Goal: Information Seeking & Learning: Learn about a topic

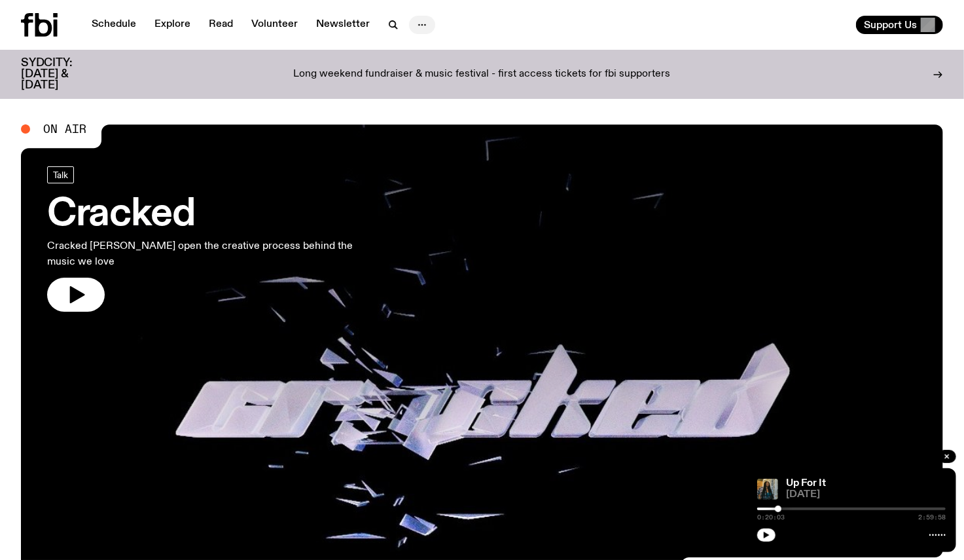
click at [419, 21] on icon "button" at bounding box center [422, 25] width 16 height 16
click at [149, 17] on nav "Schedule Explore Read Volunteer Newsletter About Us Contact" at bounding box center [259, 25] width 351 height 18
click at [175, 24] on link "Explore" at bounding box center [173, 25] width 52 height 18
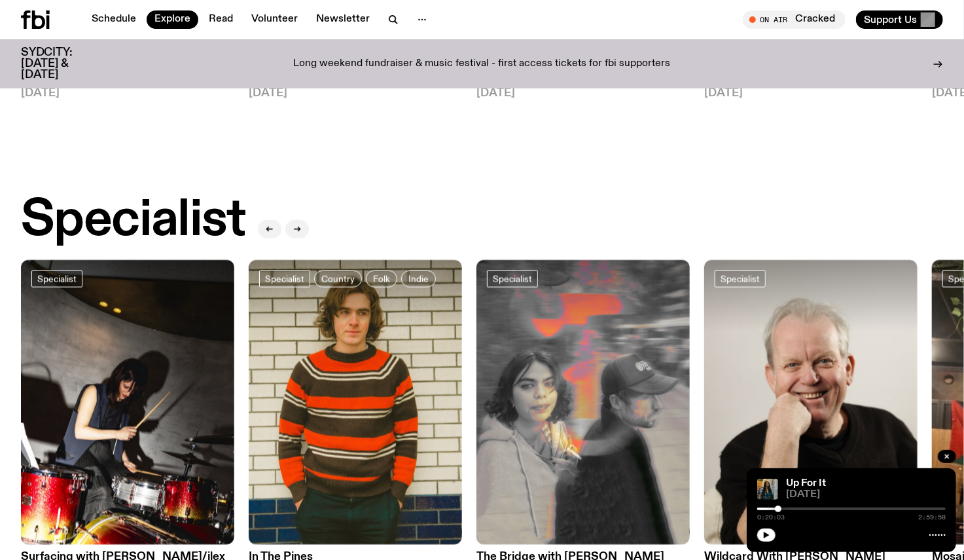
scroll to position [864, 0]
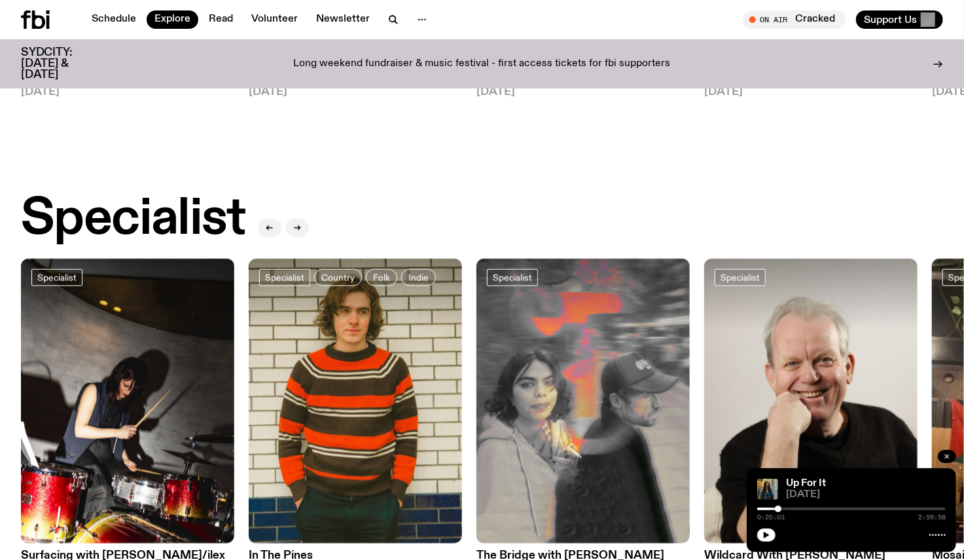
click at [947, 452] on icon "button" at bounding box center [947, 456] width 8 height 8
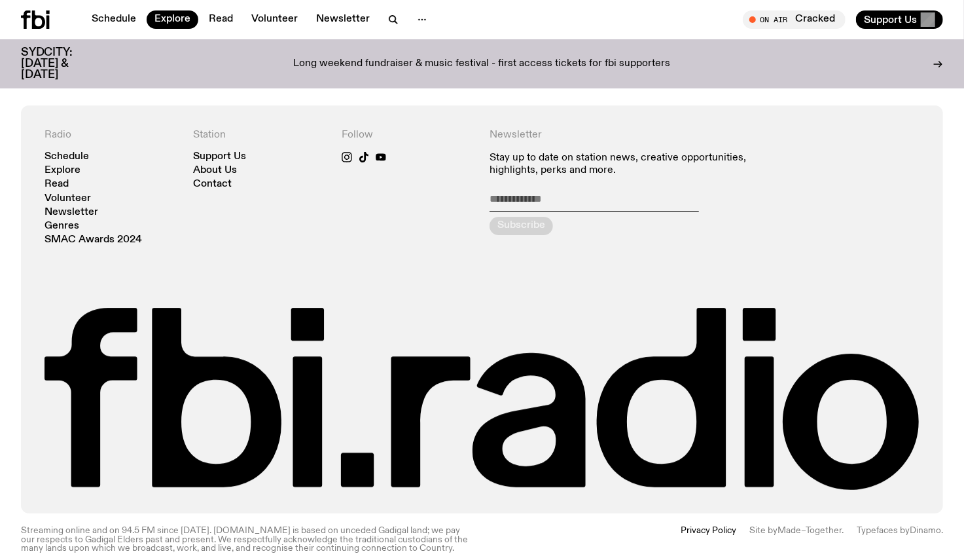
scroll to position [2448, 0]
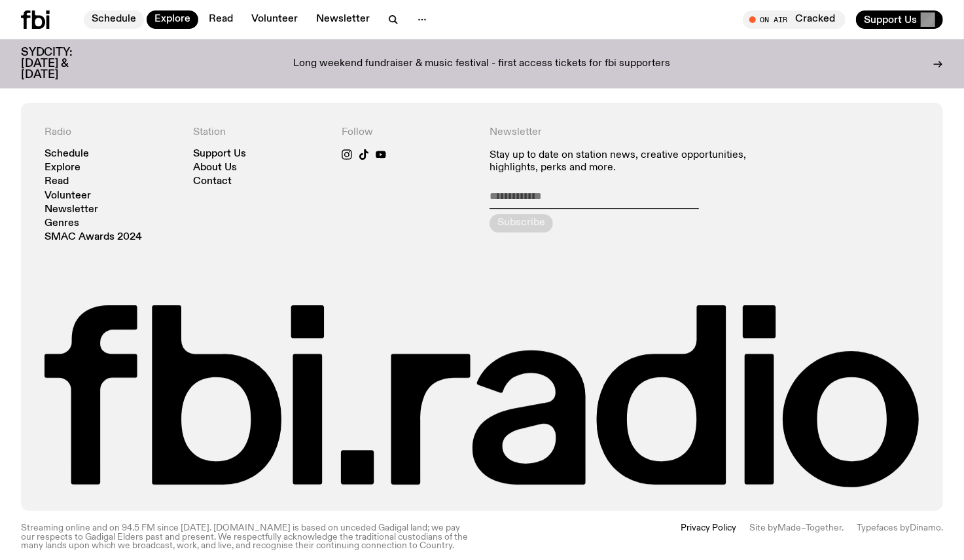
click at [96, 15] on link "Schedule" at bounding box center [114, 19] width 60 height 18
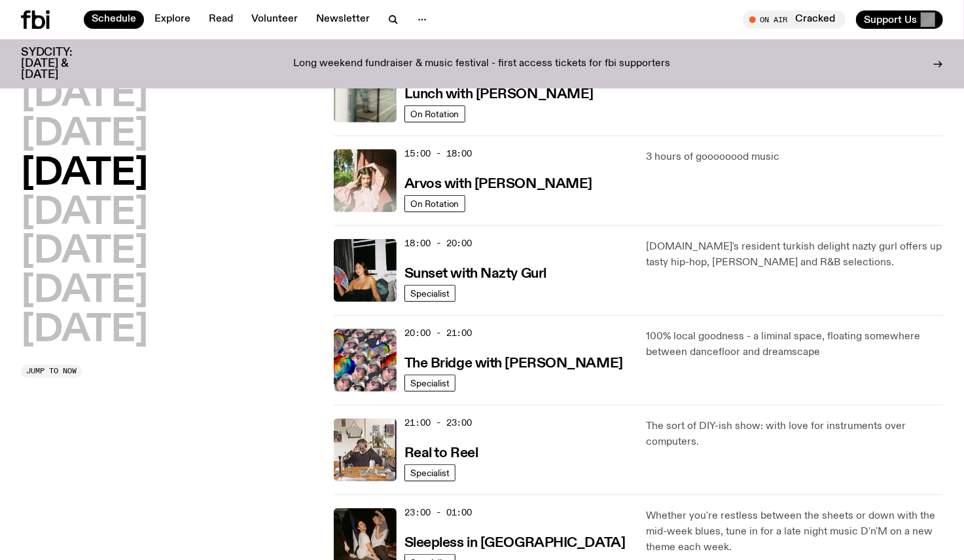
scroll to position [427, 0]
click at [359, 341] on img at bounding box center [365, 359] width 63 height 63
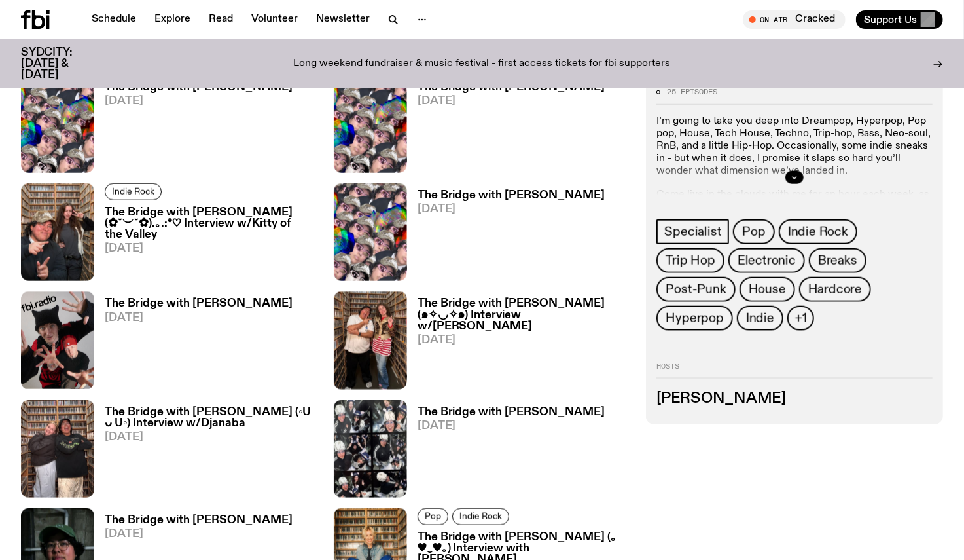
scroll to position [718, 0]
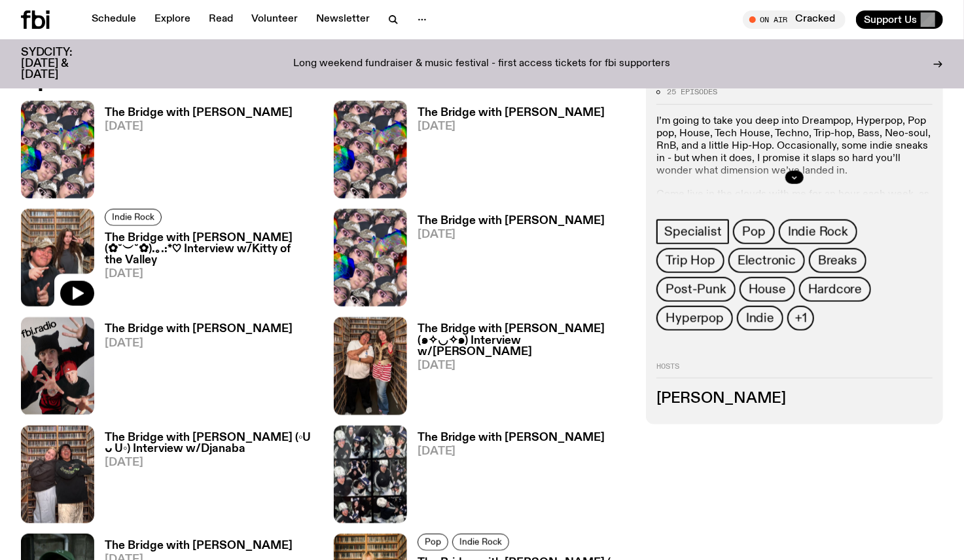
click at [31, 209] on img at bounding box center [57, 258] width 73 height 98
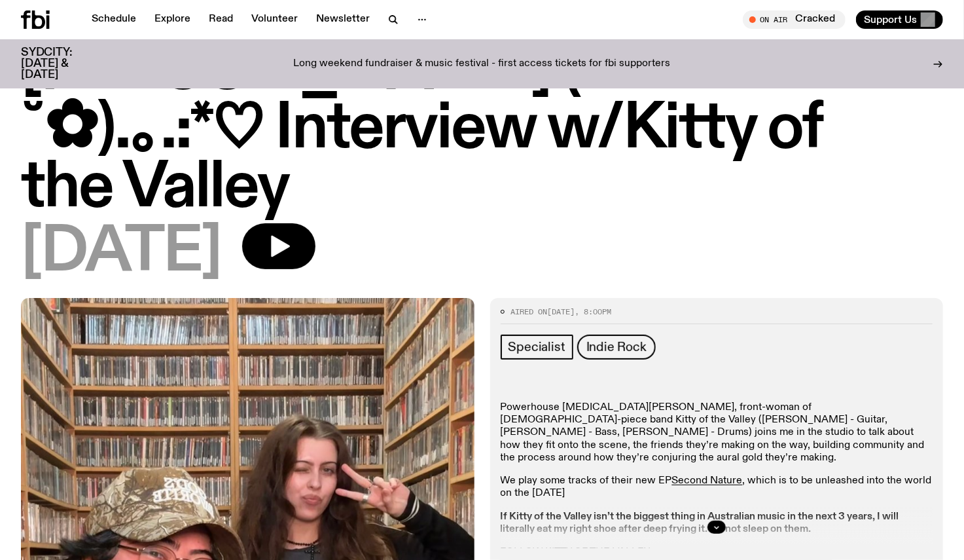
scroll to position [142, 0]
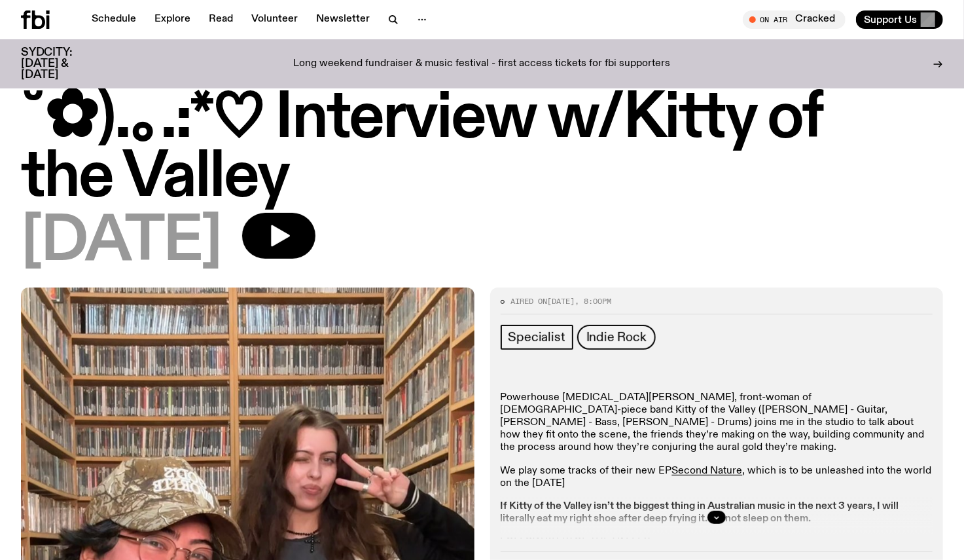
click at [709, 496] on div at bounding box center [717, 517] width 433 height 42
click at [710, 510] on button "button" at bounding box center [716, 516] width 18 height 13
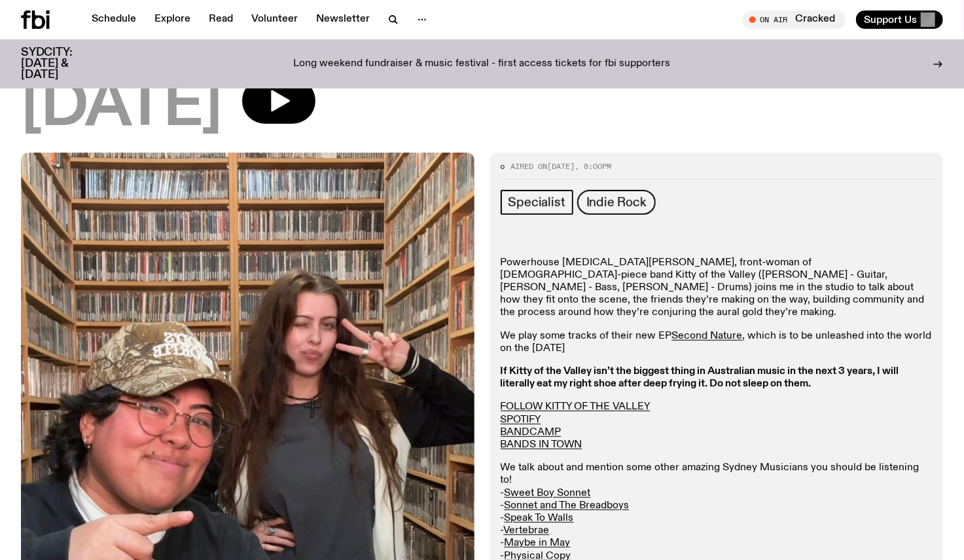
scroll to position [288, 0]
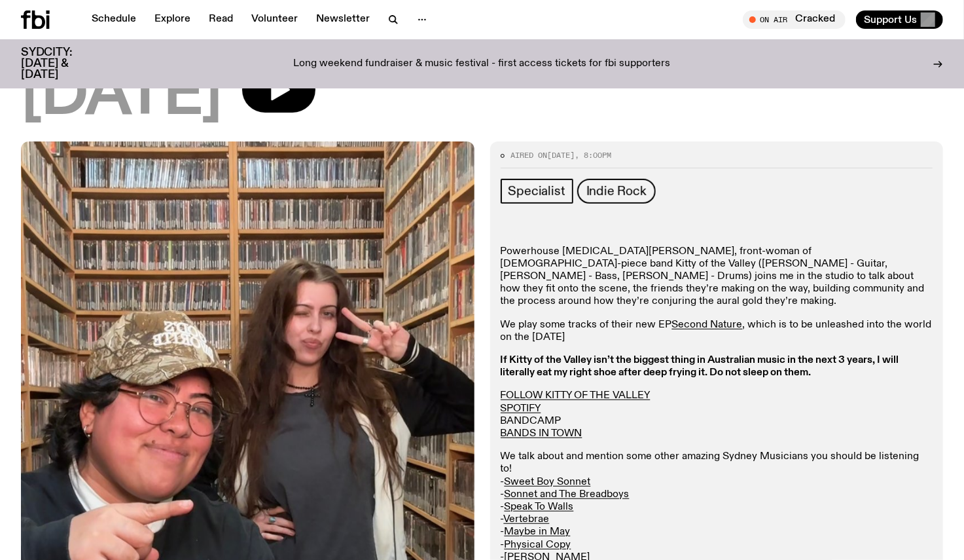
click at [544, 416] on link "BANDCAMP" at bounding box center [531, 421] width 61 height 10
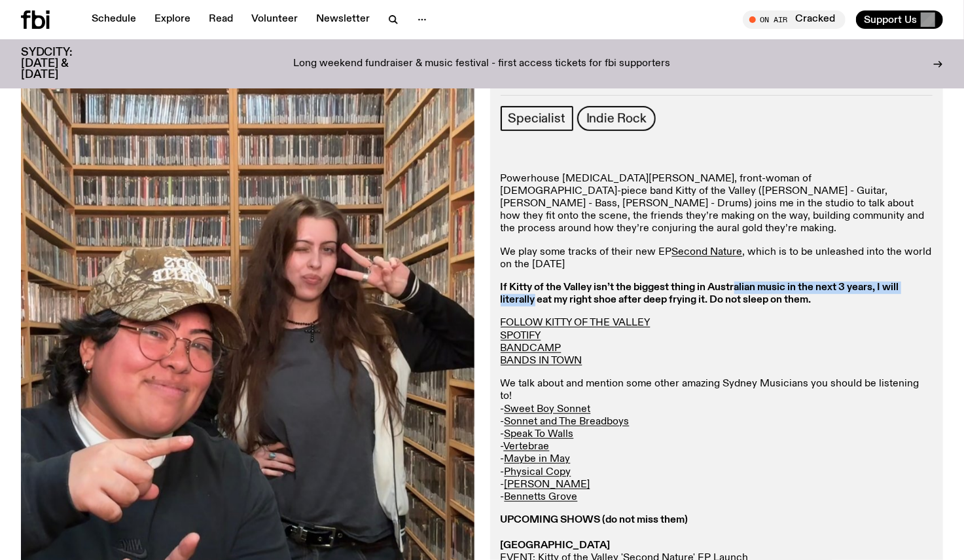
drag, startPoint x: 533, startPoint y: 223, endPoint x: 736, endPoint y: 221, distance: 202.2
click at [736, 281] on p "If Kitty of the Valley isn’t the biggest thing in Australian music in the next …" at bounding box center [717, 293] width 433 height 25
click at [722, 281] on p "If Kitty of the Valley isn’t the biggest thing in Australian music in the next …" at bounding box center [717, 293] width 433 height 25
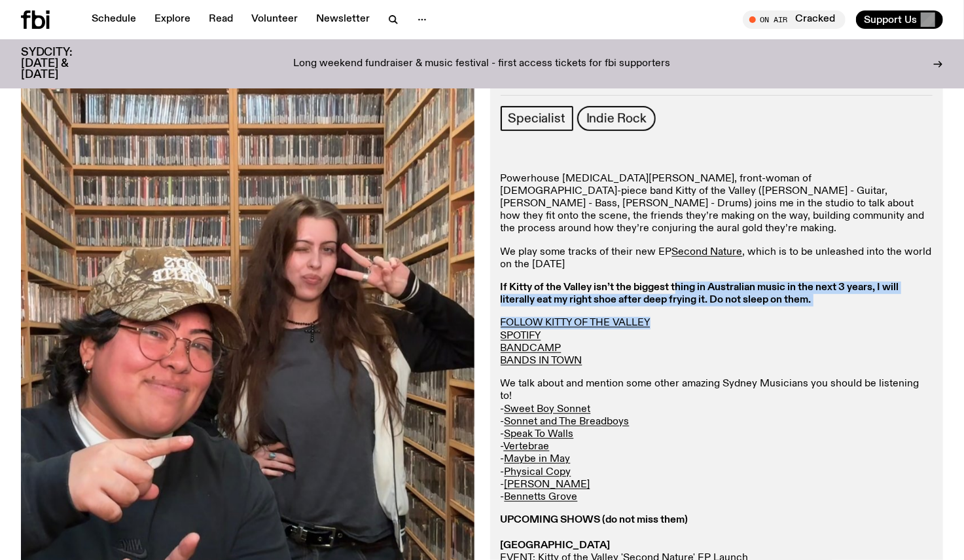
drag, startPoint x: 674, startPoint y: 219, endPoint x: 843, endPoint y: 251, distance: 171.9
click at [827, 281] on p "If Kitty of the Valley isn’t the biggest thing in Australian music in the next …" at bounding box center [717, 293] width 433 height 25
drag, startPoint x: 821, startPoint y: 230, endPoint x: 496, endPoint y: 220, distance: 325.4
click at [496, 220] on div "Aired on [DATE] 8:00pm Specialist Indie Rock Powerhouse [MEDICAL_DATA][PERSON_N…" at bounding box center [717, 549] width 454 height 961
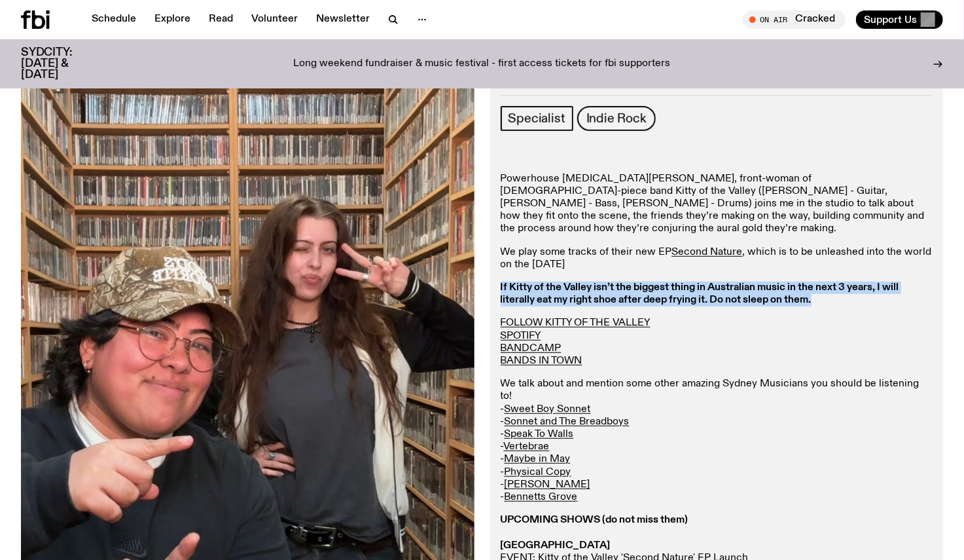
click at [562, 540] on strong "If Kitty of the Valley isn’t the biggest thing in Australian music in the next …" at bounding box center [556, 545] width 110 height 10
drag, startPoint x: 618, startPoint y: 220, endPoint x: 796, endPoint y: 223, distance: 178.0
click at [611, 540] on strong "If Kitty of the Valley isn’t the biggest thing in Australian music in the next …" at bounding box center [556, 545] width 110 height 10
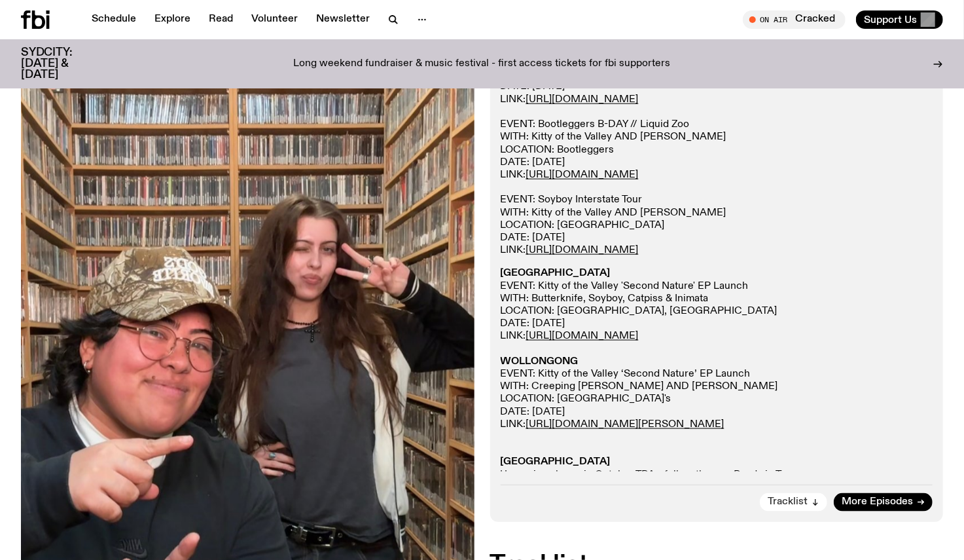
click at [798, 497] on span "Tracklist" at bounding box center [788, 502] width 40 height 10
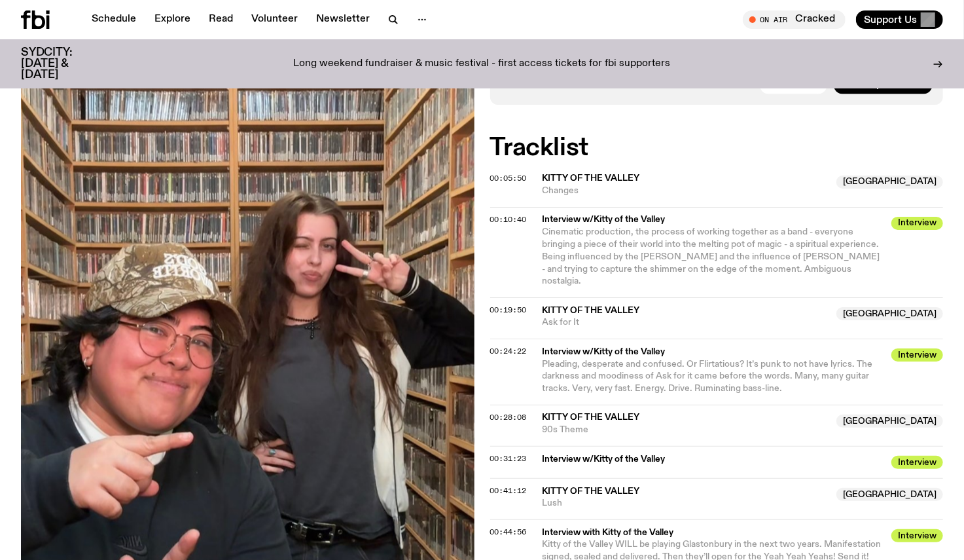
scroll to position [1285, 0]
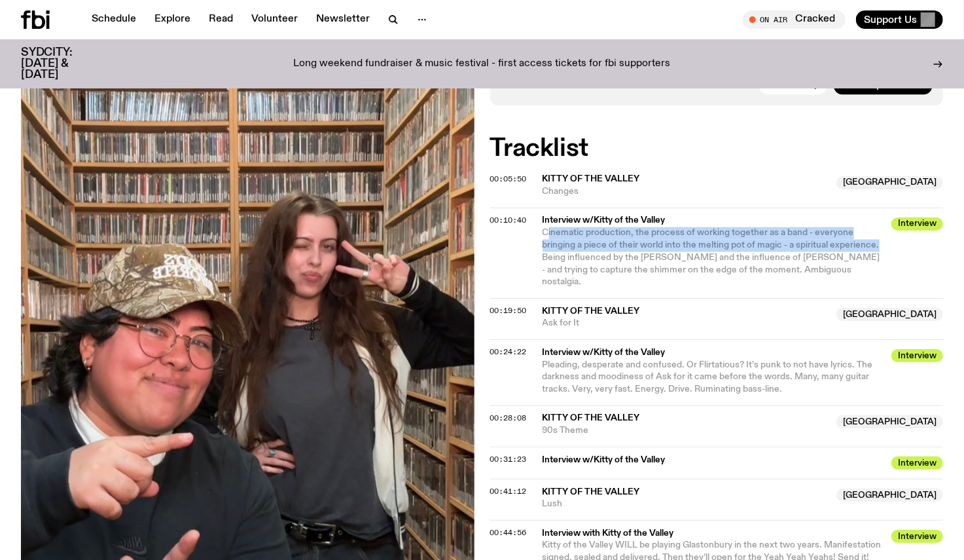
drag, startPoint x: 547, startPoint y: 174, endPoint x: 878, endPoint y: 190, distance: 331.5
click at [878, 227] on span "Cinematic production, the process of working together as a band - everyone brin…" at bounding box center [714, 258] width 342 height 62
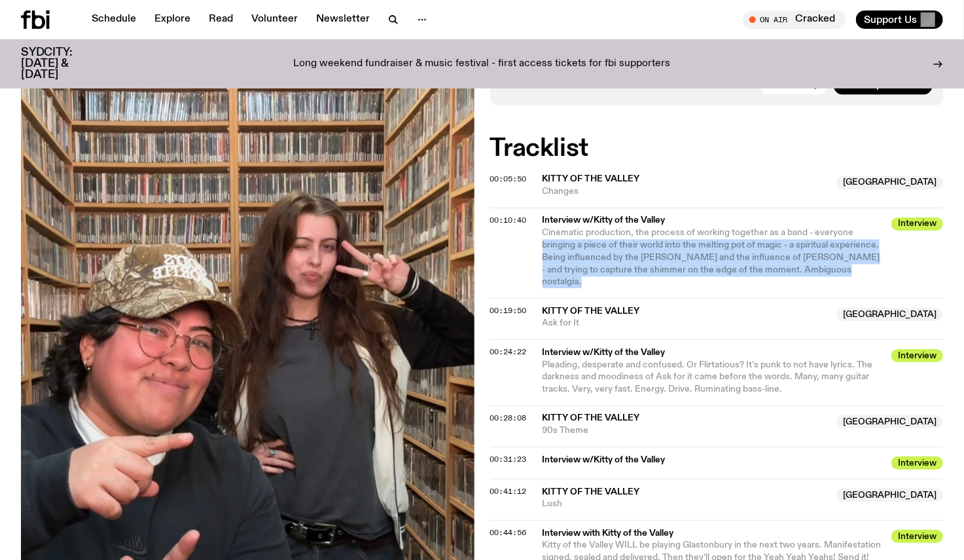
drag, startPoint x: 873, startPoint y: 215, endPoint x: 540, endPoint y: 185, distance: 334.5
click at [540, 298] on div "00:10:40 Interview w/Kitty of the Valley Interview Cinematic production, the pr…" at bounding box center [717, 318] width 454 height 41
click at [541, 298] on div "00:10:40 Interview w/Kitty of the Valley Interview Cinematic production, the pr…" at bounding box center [717, 318] width 454 height 41
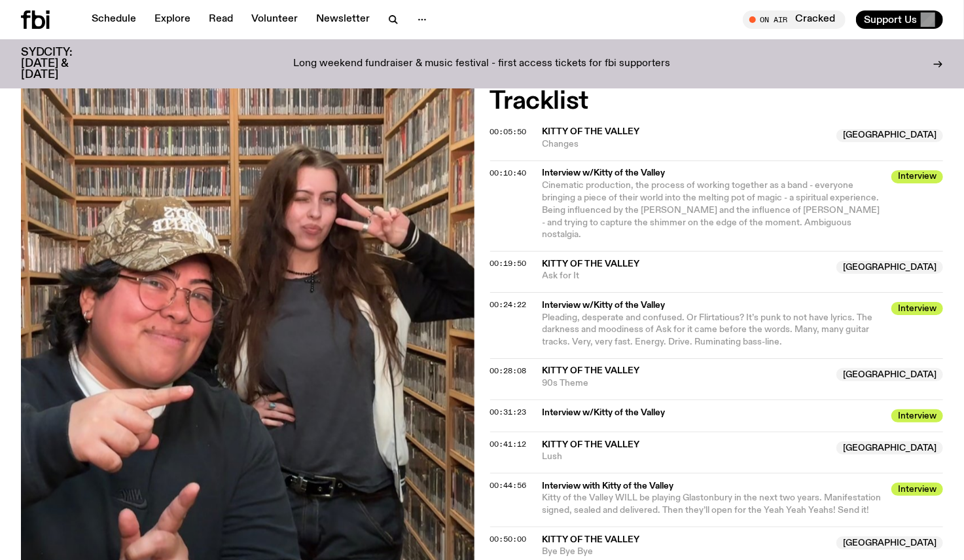
scroll to position [1358, 0]
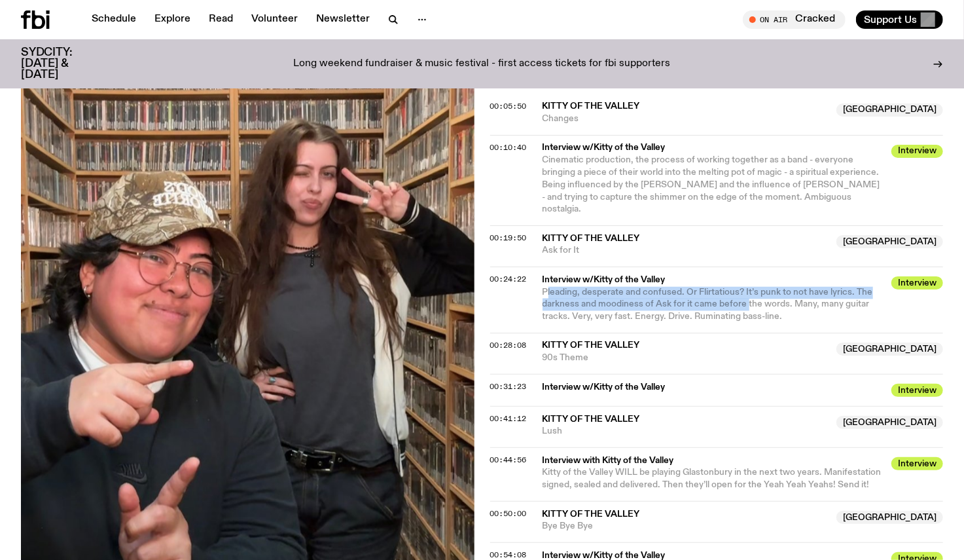
drag, startPoint x: 546, startPoint y: 224, endPoint x: 751, endPoint y: 229, distance: 204.9
click at [749, 288] on span "Pleading, desperate and confused. Or Flirtatious? It’s punk to not have lyrics.…" at bounding box center [708, 305] width 330 height 34
click at [751, 288] on span "Pleading, desperate and confused. Or Flirtatious? It’s punk to not have lyrics.…" at bounding box center [708, 305] width 330 height 34
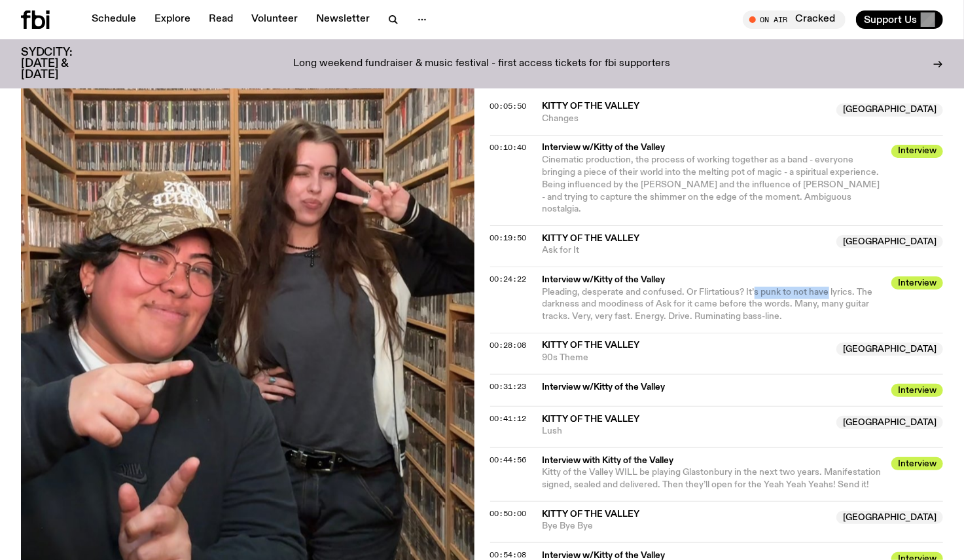
drag, startPoint x: 753, startPoint y: 225, endPoint x: 827, endPoint y: 215, distance: 75.3
click at [827, 287] on span "Pleading, desperate and confused. Or Flirtatious? It’s punk to not have lyrics.…" at bounding box center [714, 305] width 342 height 37
drag, startPoint x: 556, startPoint y: 239, endPoint x: 704, endPoint y: 238, distance: 147.3
click at [704, 287] on span "Pleading, desperate and confused. Or Flirtatious? It’s punk to not have lyrics.…" at bounding box center [714, 305] width 342 height 37
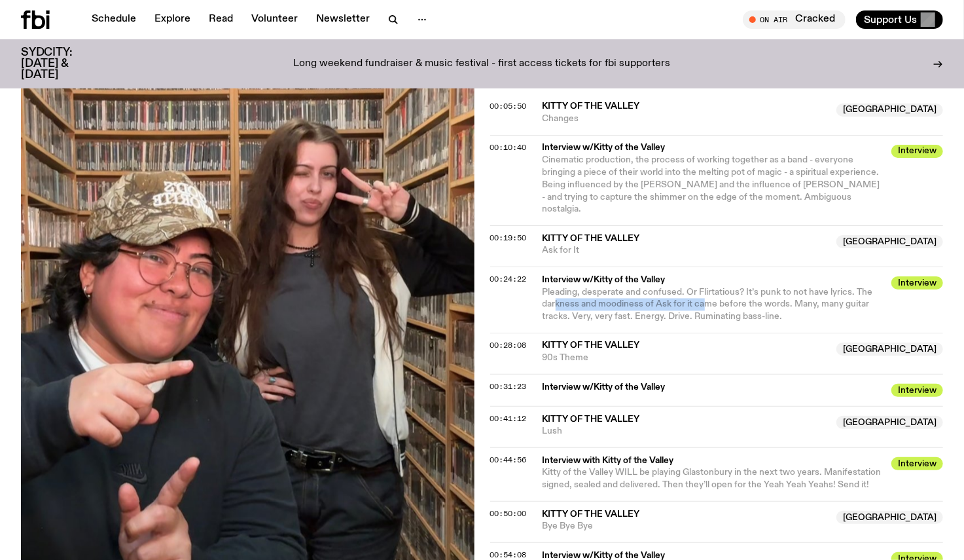
click at [704, 288] on span "Pleading, desperate and confused. Or Flirtatious? It’s punk to not have lyrics.…" at bounding box center [708, 305] width 330 height 34
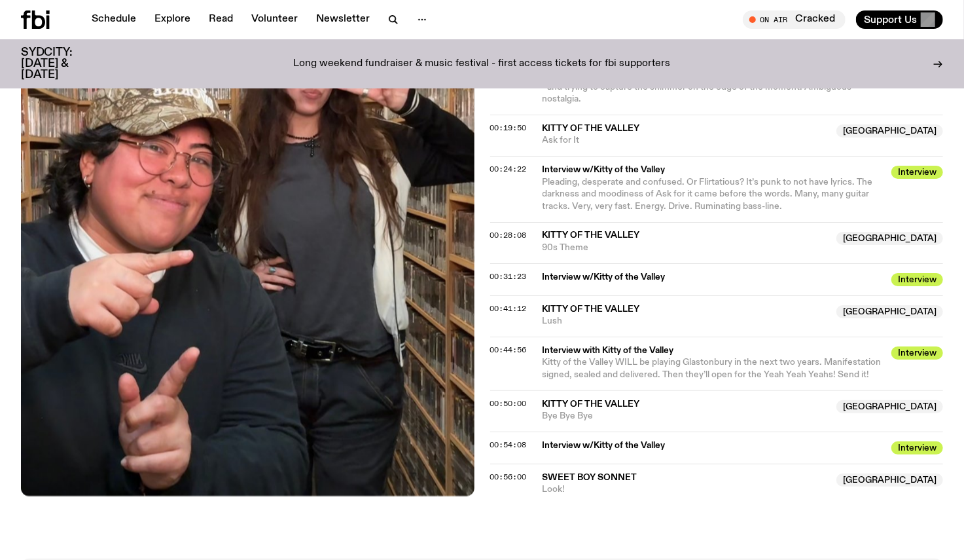
scroll to position [1503, 0]
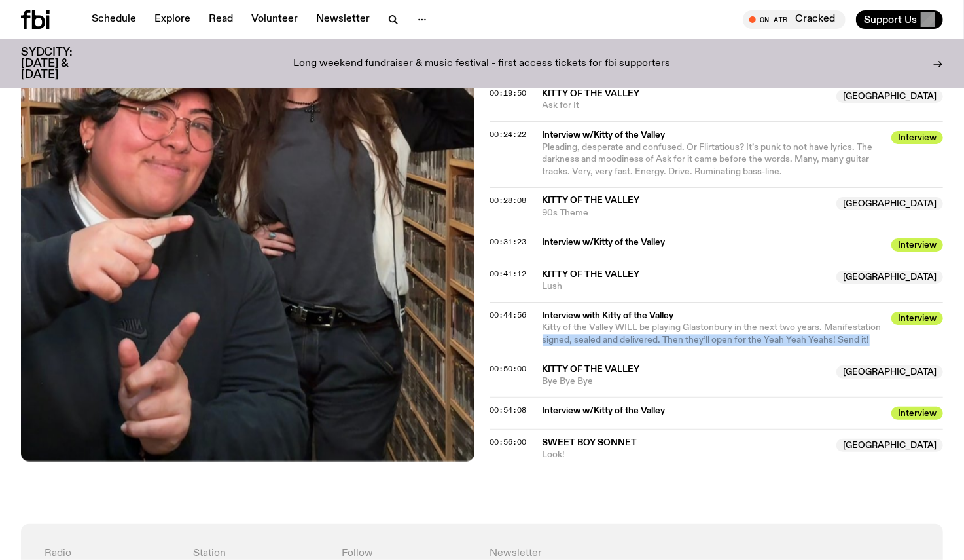
drag, startPoint x: 879, startPoint y: 269, endPoint x: 526, endPoint y: 264, distance: 352.8
click at [526, 355] on div "00:44:56 Interview with Kitty of the Valley Interview Kitty of the Valley WILL …" at bounding box center [717, 375] width 454 height 41
click at [528, 355] on div "00:44:56 Interview with Kitty of the Valley Interview Kitty of the Valley WILL …" at bounding box center [717, 375] width 454 height 41
drag, startPoint x: 531, startPoint y: 258, endPoint x: 774, endPoint y: 263, distance: 242.8
click at [774, 355] on div "00:44:56 Interview with Kitty of the Valley Interview Kitty of the Valley WILL …" at bounding box center [717, 375] width 454 height 41
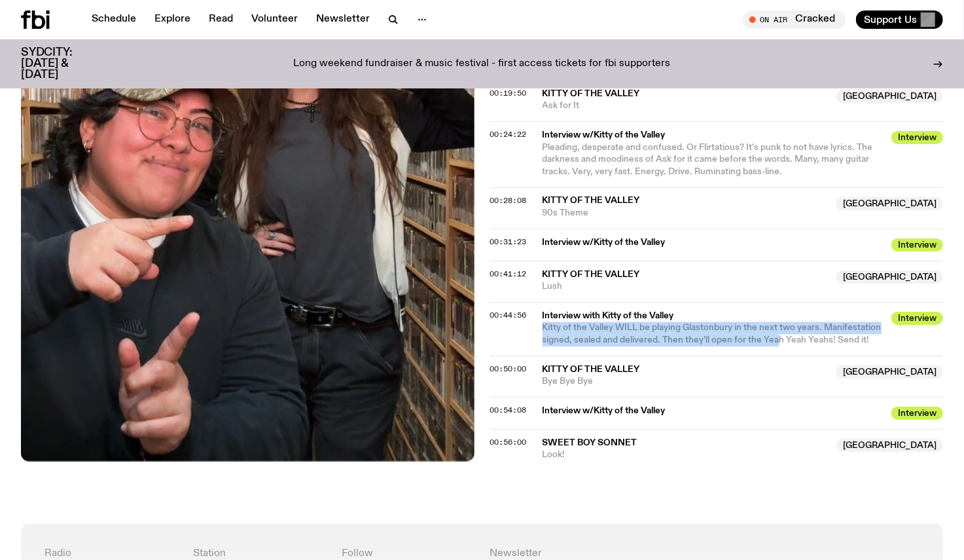
click at [774, 321] on span "Kitty of the Valley WILL be playing Glastonbury in the next two years. Manifest…" at bounding box center [714, 333] width 342 height 25
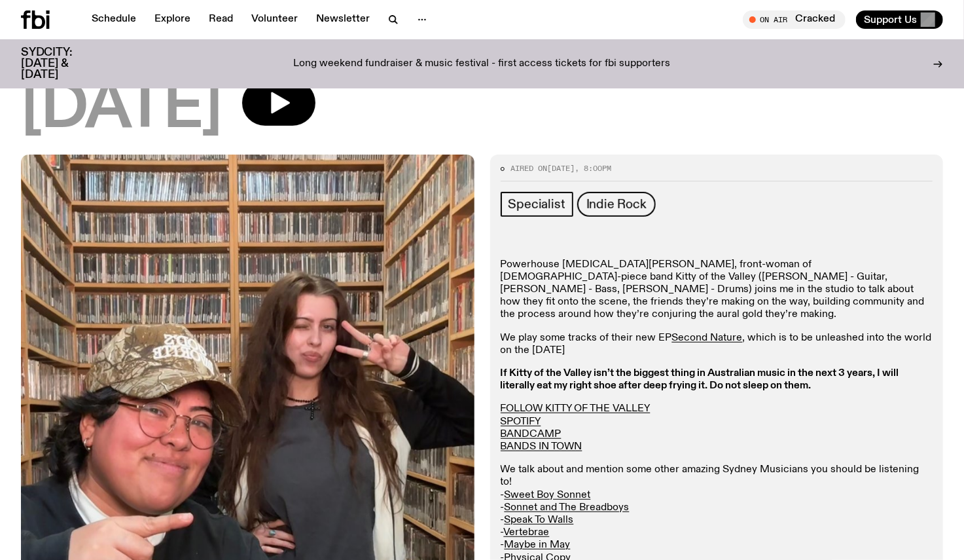
scroll to position [267, 0]
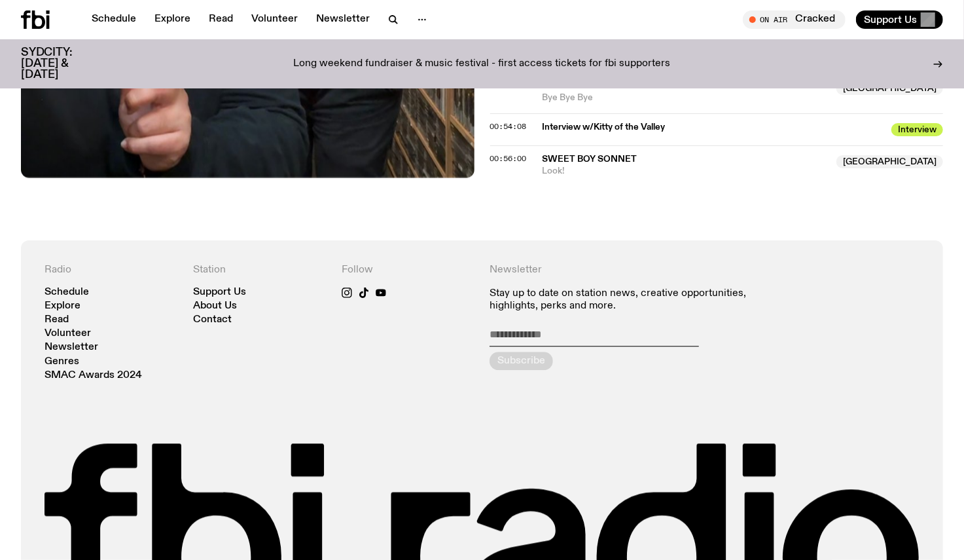
scroll to position [1864, 0]
